Goal: Task Accomplishment & Management: Complete application form

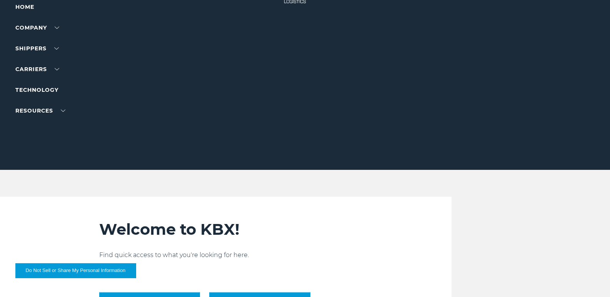
scroll to position [7, 0]
click at [51, 82] on li "Become a Carrier" at bounding box center [48, 78] width 67 height 8
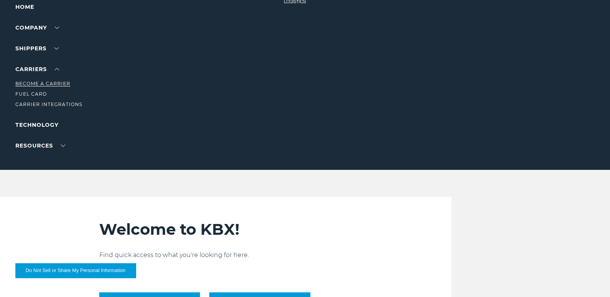
click at [37, 87] on link "Become a Carrier" at bounding box center [42, 84] width 55 height 6
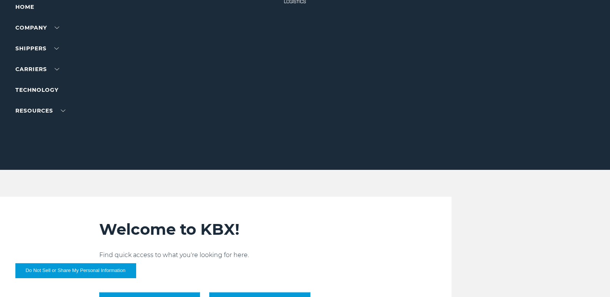
scroll to position [63, 0]
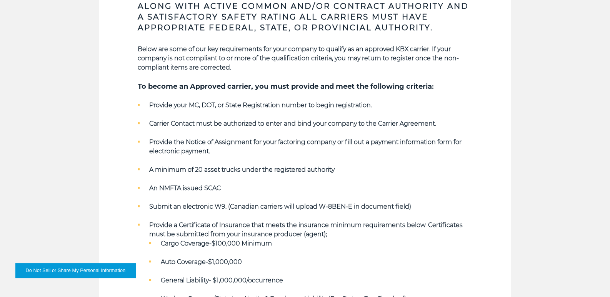
scroll to position [306, 0]
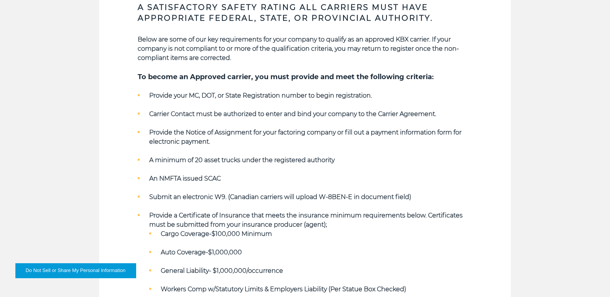
click at [142, 88] on p at bounding box center [305, 86] width 335 height 9
click at [149, 92] on strong "Provide your MC, DOT, or State Registration number to begin registration." at bounding box center [260, 95] width 223 height 7
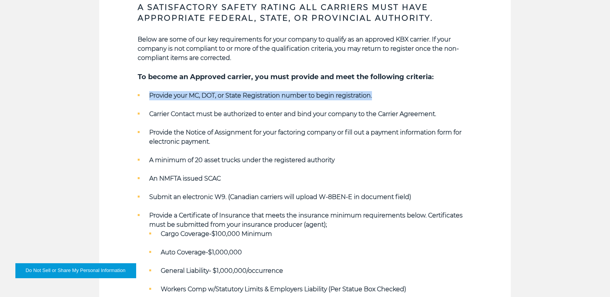
click at [149, 92] on strong "Provide your MC, DOT, or State Registration number to begin registration." at bounding box center [260, 95] width 223 height 7
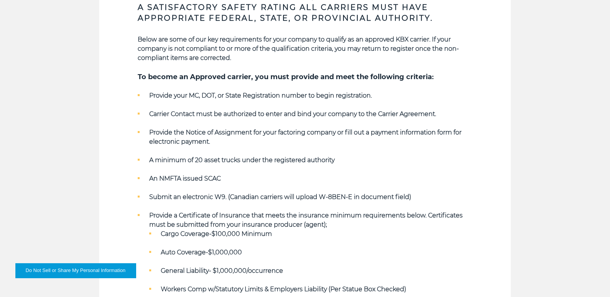
click at [160, 110] on strong "Carrier Contact must be authorized to enter and bind your company to the Carrie…" at bounding box center [292, 113] width 287 height 7
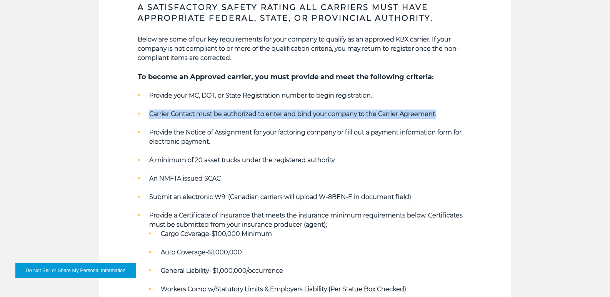
click at [160, 110] on strong "Carrier Contact must be authorized to enter and bind your company to the Carrie…" at bounding box center [292, 113] width 287 height 7
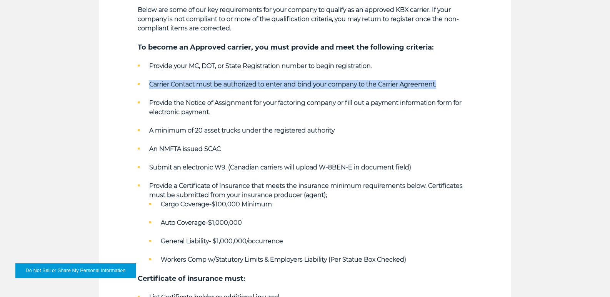
scroll to position [344, 0]
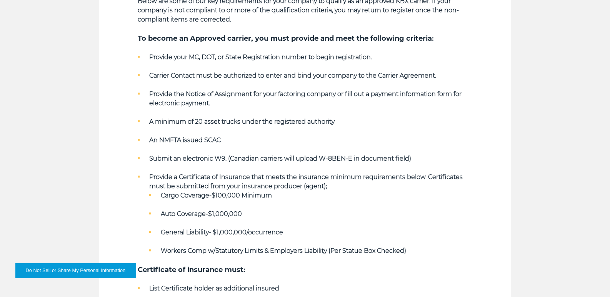
click at [194, 92] on strong "Provide the Notice of Assignment for your factoring company or fill out a payme…" at bounding box center [305, 98] width 312 height 17
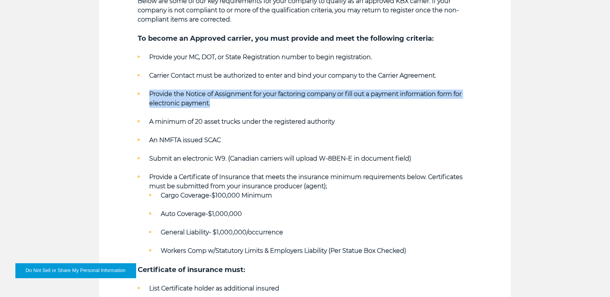
click at [194, 92] on strong "Provide the Notice of Assignment for your factoring company or fill out a payme…" at bounding box center [305, 98] width 312 height 17
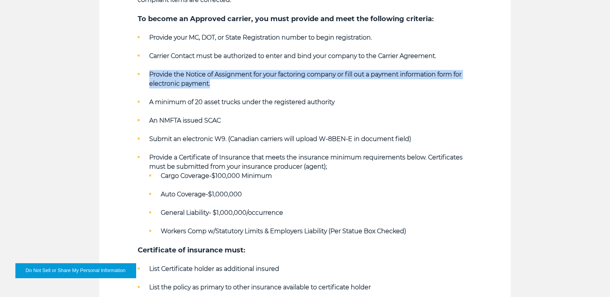
scroll to position [382, 0]
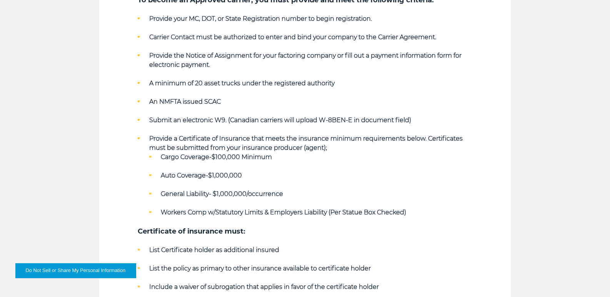
click at [210, 80] on strong "A minimum of 20 asset trucks under the registered authority" at bounding box center [241, 83] width 185 height 7
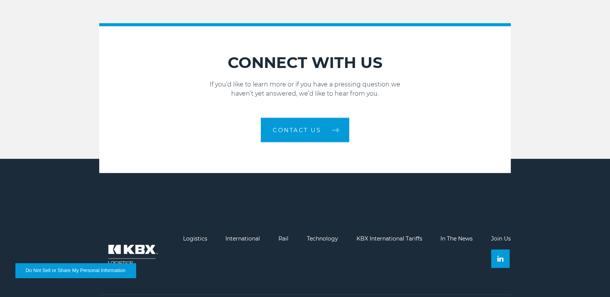
scroll to position [1114, 0]
